Goal: Task Accomplishment & Management: Complete application form

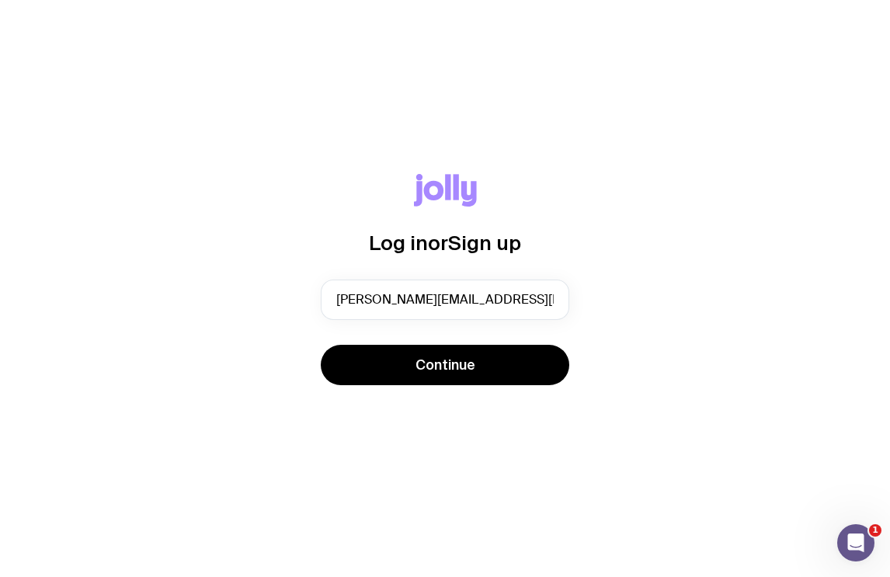
click at [0, 576] on com-1password-button at bounding box center [0, 577] width 0 height 0
type input "[PERSON_NAME][EMAIL_ADDRESS][PERSON_NAME][DOMAIN_NAME]"
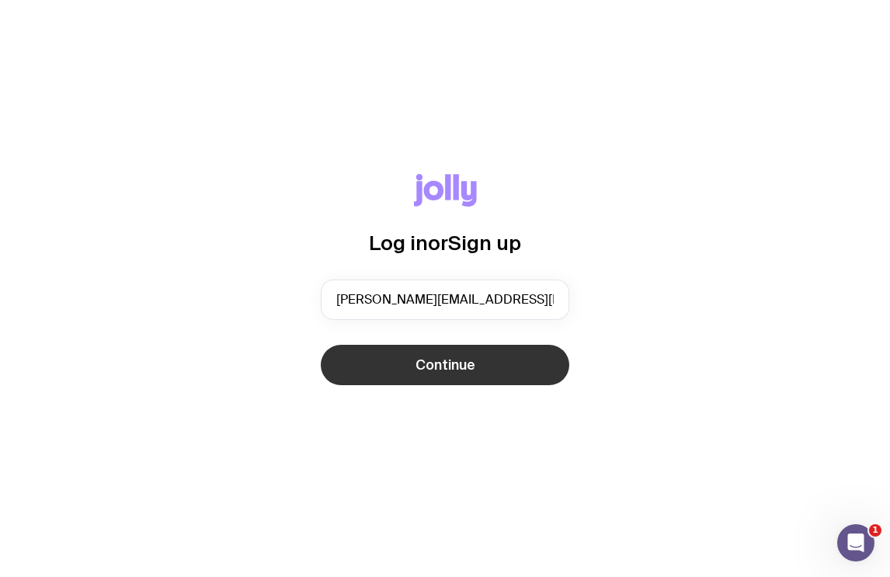
click at [446, 363] on span "Continue" at bounding box center [446, 365] width 60 height 19
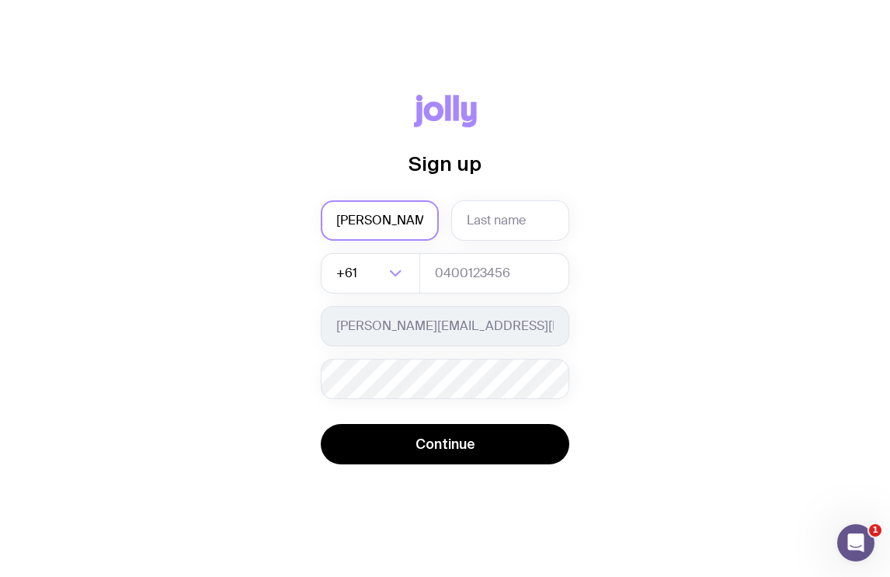
type input "[PERSON_NAME]"
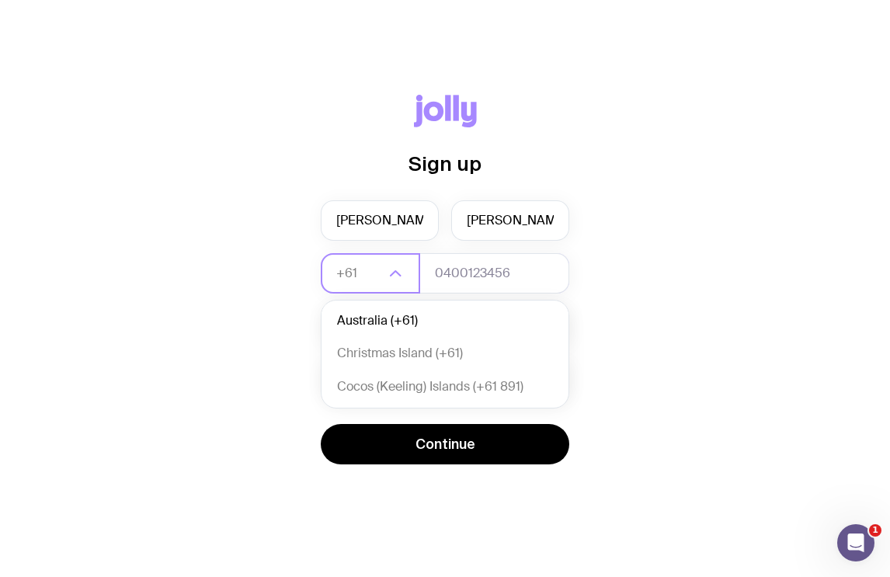
click at [367, 318] on li "Australia (+61)" at bounding box center [445, 321] width 247 height 33
type input "+61"
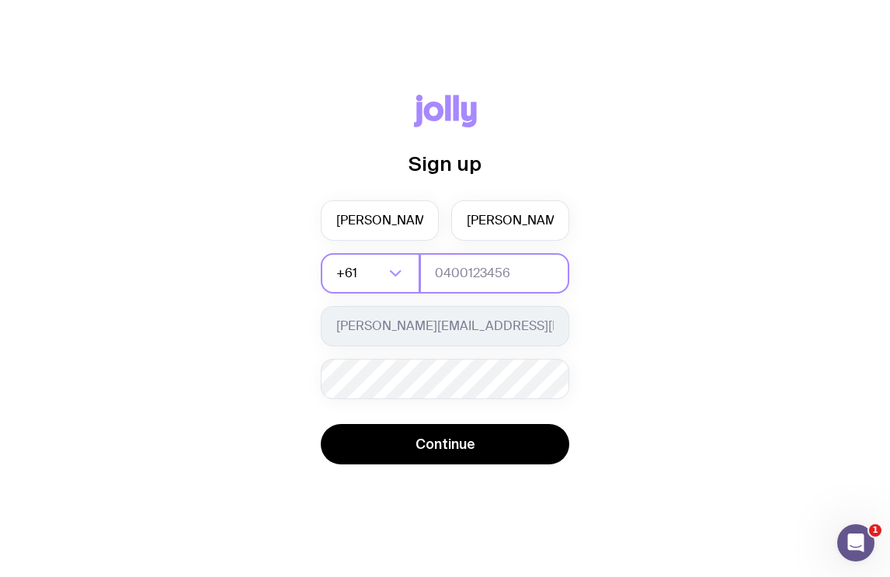
click at [506, 264] on input "tel" at bounding box center [494, 273] width 150 height 40
type input "0438770388"
click at [307, 356] on div "Sign up [PERSON_NAME] +61 Loading... 0438770388 [PERSON_NAME][EMAIL_ADDRESS][PE…" at bounding box center [445, 289] width 816 height 388
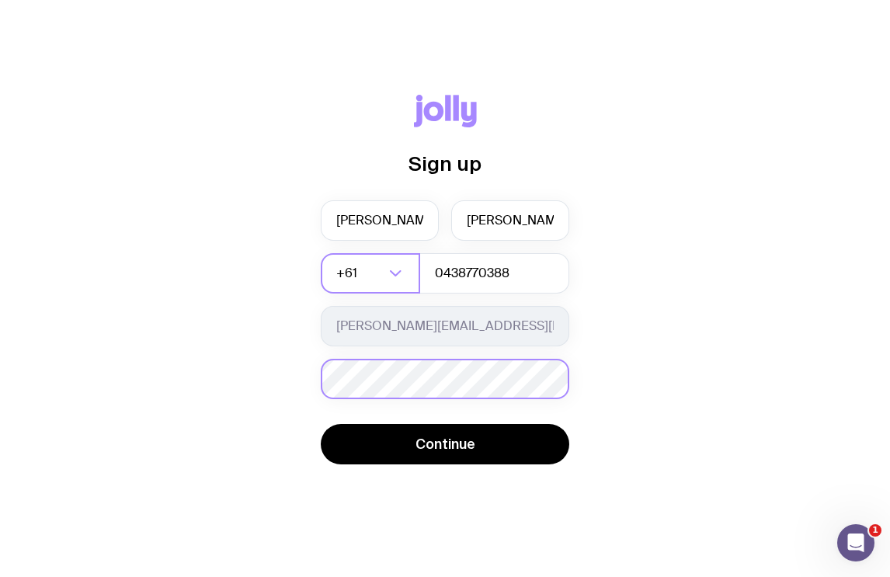
click at [367, 391] on div "Password must contain: at least 8 characters an uppercase letter a lowercase le…" at bounding box center [445, 379] width 249 height 40
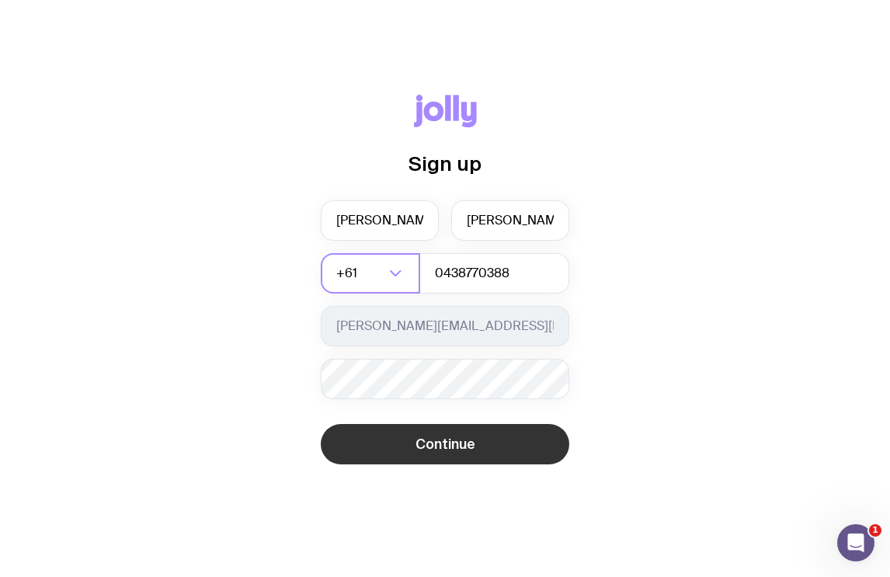
click at [475, 454] on button "Continue" at bounding box center [445, 444] width 249 height 40
